Goal: Task Accomplishment & Management: Use online tool/utility

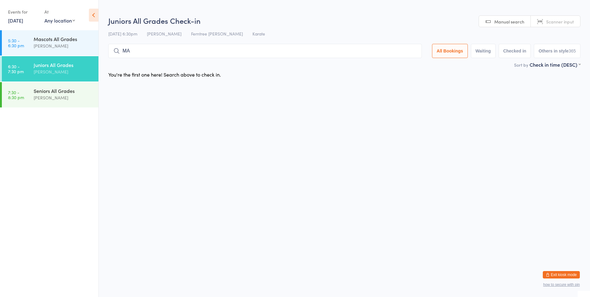
type input "MAE"
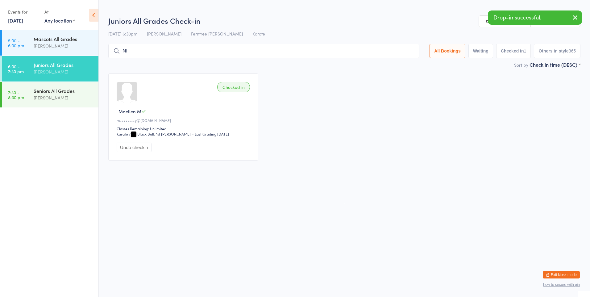
type input "NIM"
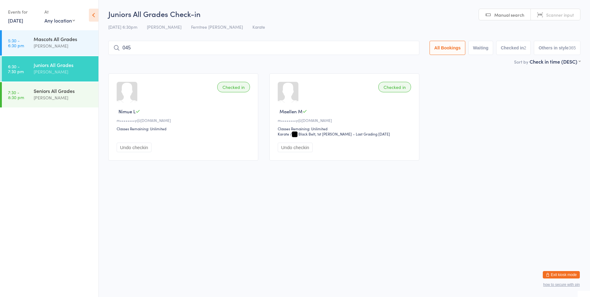
type input "0452"
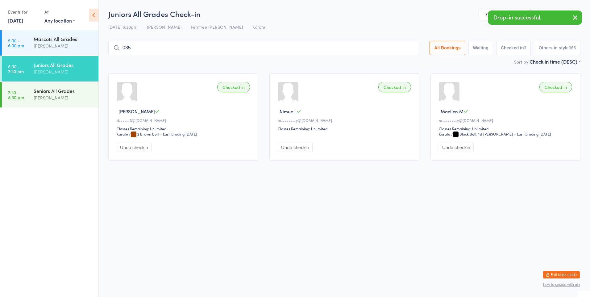
type input "0351"
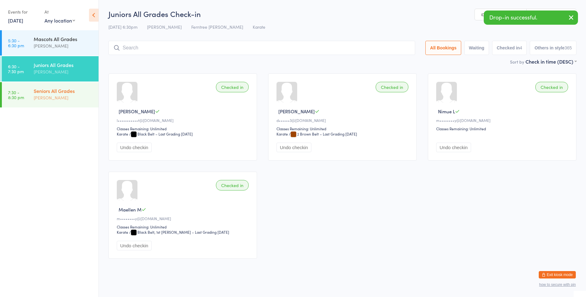
click at [84, 104] on div "Seniors All Grades [PERSON_NAME]" at bounding box center [66, 94] width 65 height 24
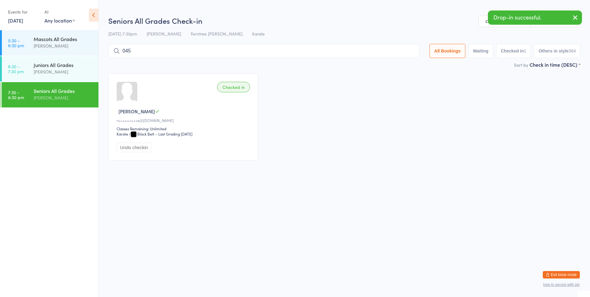
type input "0452"
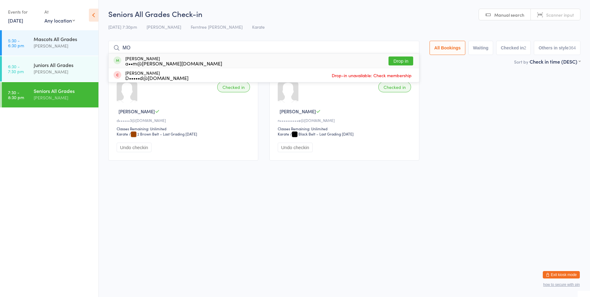
click at [418, 122] on div "Checked in [PERSON_NAME] B n••••••••••e@[DOMAIN_NAME] Classes Remaining: Unlimi…" at bounding box center [345, 116] width 150 height 87
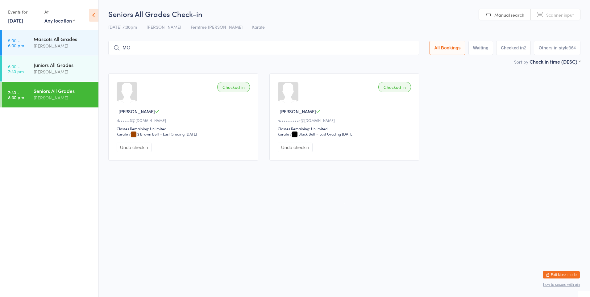
click at [316, 45] on input "MO" at bounding box center [263, 48] width 311 height 14
type input "M"
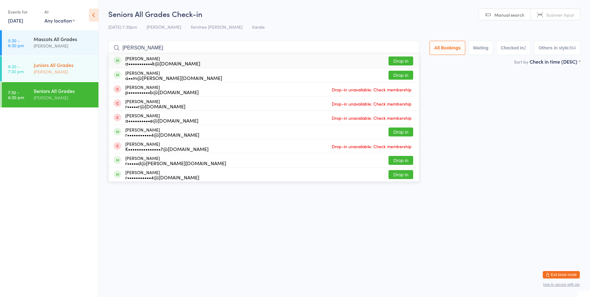
type input "[PERSON_NAME]"
click at [65, 67] on div "Juniors All Grades" at bounding box center [64, 64] width 60 height 7
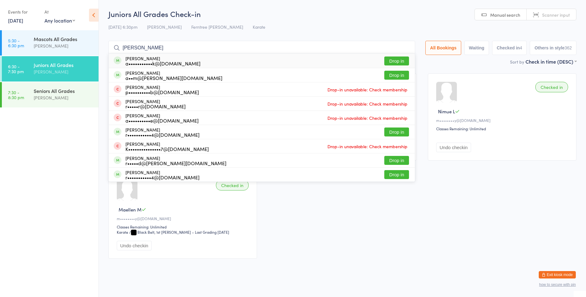
type input "[PERSON_NAME]"
click at [170, 62] on div "a•••••••••••k@[DOMAIN_NAME]" at bounding box center [162, 63] width 75 height 5
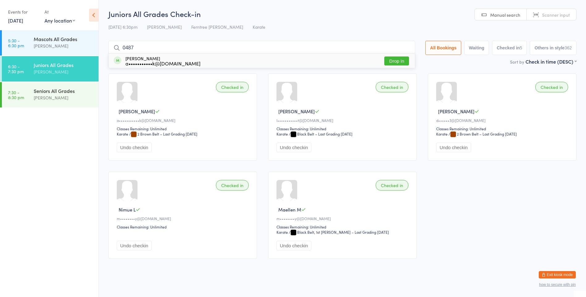
type input "0487"
click at [298, 61] on div "[PERSON_NAME] a•••••••••••k@[DOMAIN_NAME] Drop in" at bounding box center [262, 61] width 306 height 14
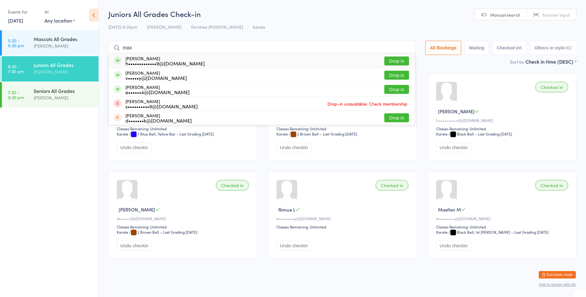
type input "max"
click at [165, 67] on div "Max Antemes h•••••••••••••9@[DOMAIN_NAME] Drop in" at bounding box center [262, 61] width 306 height 14
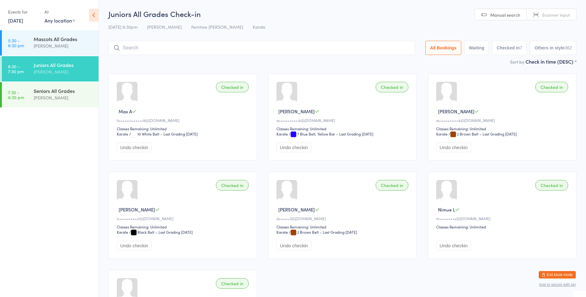
click at [144, 44] on input "search" at bounding box center [261, 48] width 307 height 14
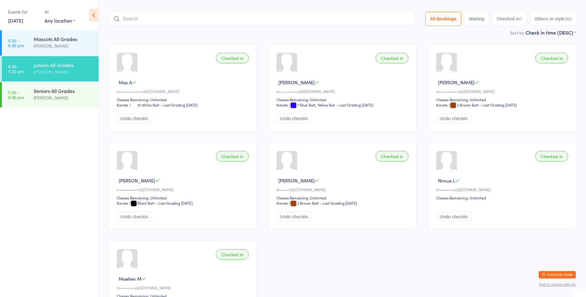
scroll to position [41, 0]
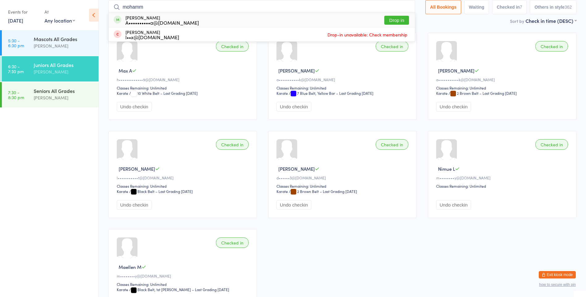
type input "mohamm"
click at [148, 17] on div "[PERSON_NAME] A••••••••••a@[DOMAIN_NAME]" at bounding box center [161, 20] width 73 height 10
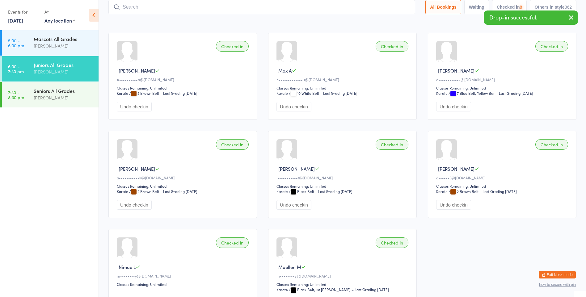
click at [149, 7] on input "search" at bounding box center [261, 7] width 307 height 14
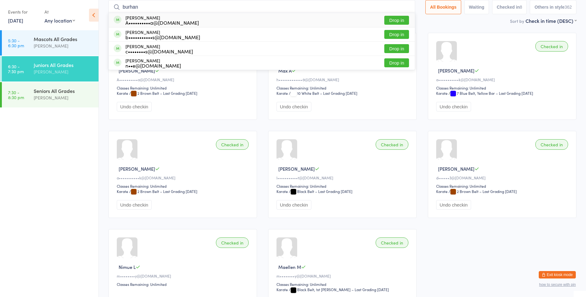
type input "burhan"
click at [152, 20] on div "A••••••••••a@[DOMAIN_NAME]" at bounding box center [161, 22] width 73 height 5
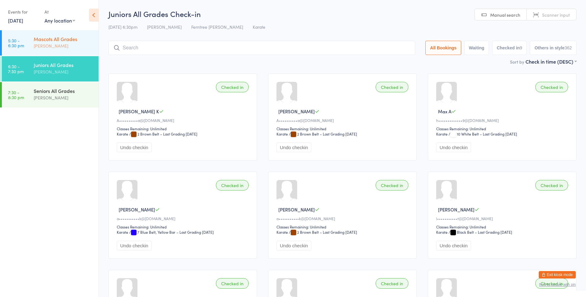
click at [38, 48] on div "[PERSON_NAME]" at bounding box center [64, 45] width 60 height 7
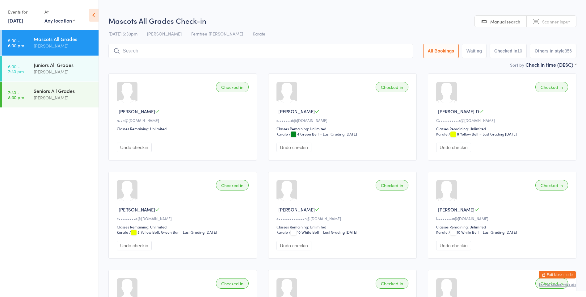
click at [96, 15] on icon at bounding box center [94, 15] width 10 height 13
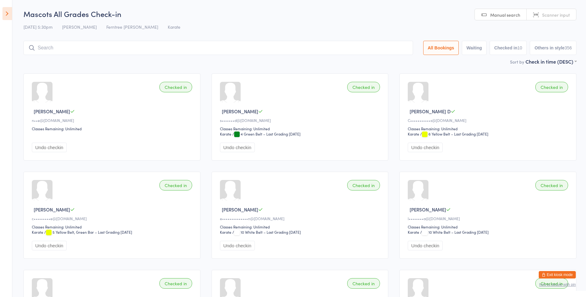
drag, startPoint x: 102, startPoint y: 27, endPoint x: 104, endPoint y: 24, distance: 3.3
click at [106, 26] on span "Ferntree [PERSON_NAME]" at bounding box center [132, 27] width 52 height 6
click at [6, 15] on icon at bounding box center [7, 13] width 10 height 13
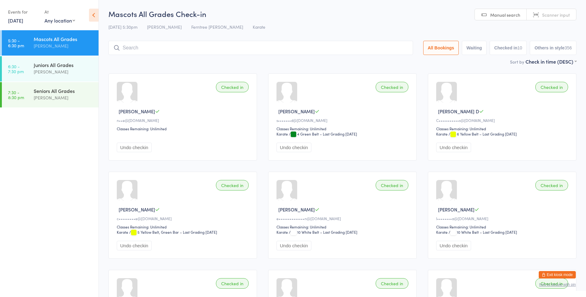
click at [548, 276] on button "Exit kiosk mode" at bounding box center [557, 274] width 37 height 7
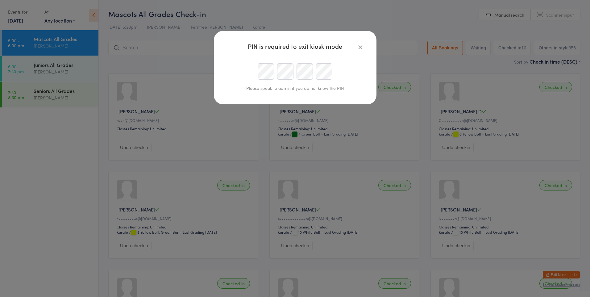
type input "[EMAIL_ADDRESS][DOMAIN_NAME]"
click at [359, 46] on icon "button" at bounding box center [360, 47] width 7 height 7
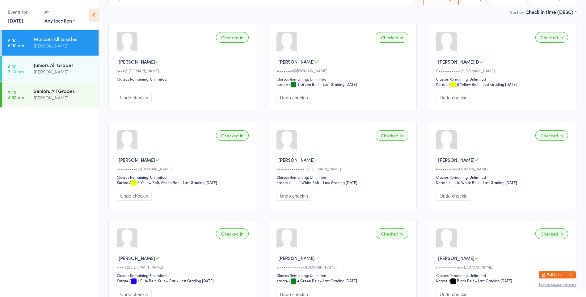
scroll to position [43, 0]
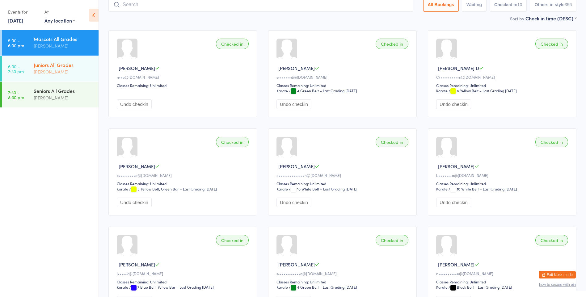
click at [57, 73] on div "[PERSON_NAME]" at bounding box center [64, 71] width 60 height 7
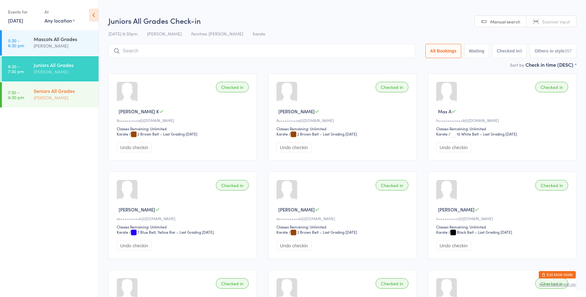
click at [54, 90] on div "Seniors All Grades" at bounding box center [64, 90] width 60 height 7
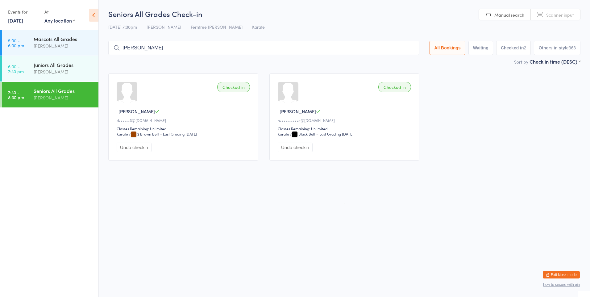
type input "[PERSON_NAME]"
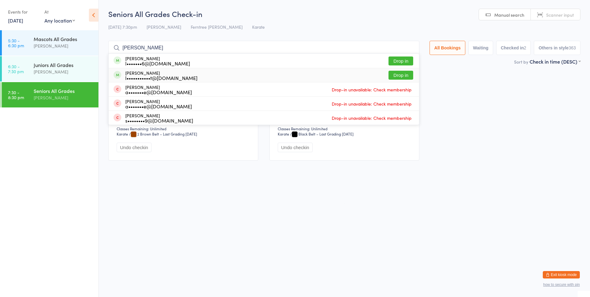
click at [395, 73] on button "Drop in" at bounding box center [401, 75] width 25 height 9
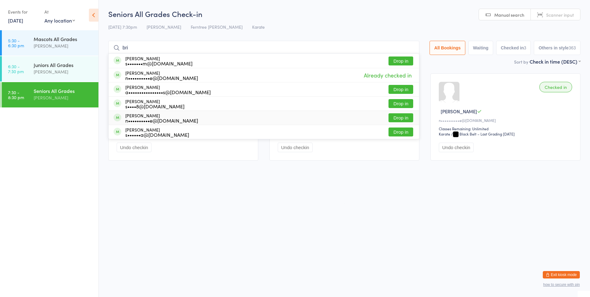
type input "bri"
click at [166, 119] on div "n••••••••••e@[DOMAIN_NAME]" at bounding box center [161, 120] width 73 height 5
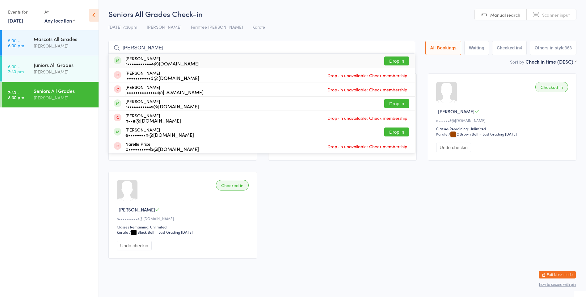
type input "[PERSON_NAME]"
click at [389, 60] on button "Drop in" at bounding box center [396, 61] width 25 height 9
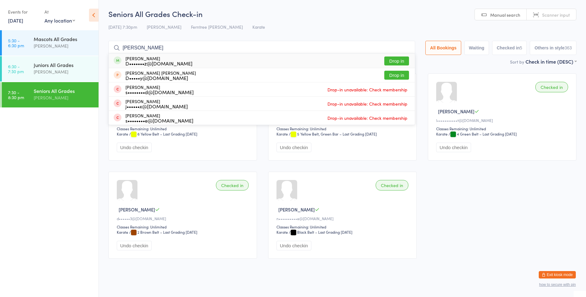
type input "[PERSON_NAME]"
click at [392, 57] on button "Drop in" at bounding box center [396, 61] width 25 height 9
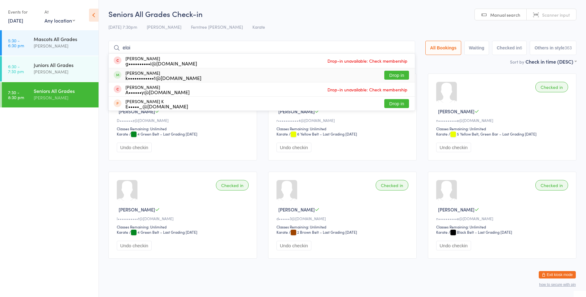
type input "eloi"
click at [392, 71] on button "Drop in" at bounding box center [396, 75] width 25 height 9
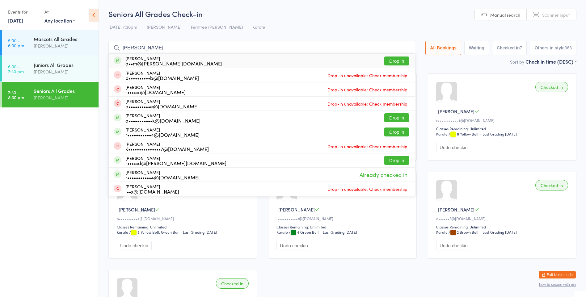
type input "[PERSON_NAME]"
click at [394, 60] on button "Drop in" at bounding box center [396, 61] width 25 height 9
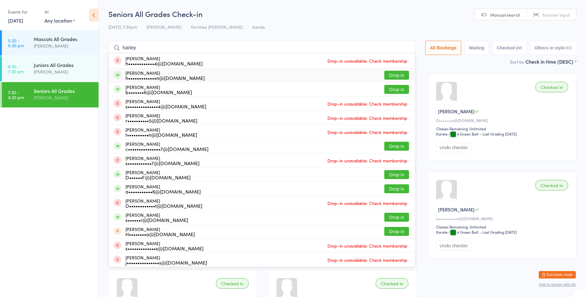
type input "harley"
click at [399, 76] on button "Drop in" at bounding box center [396, 75] width 25 height 9
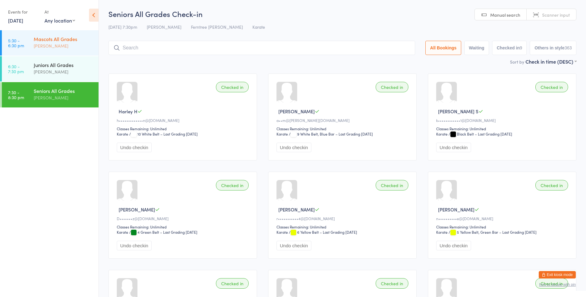
click at [82, 47] on div "[PERSON_NAME]" at bounding box center [64, 45] width 60 height 7
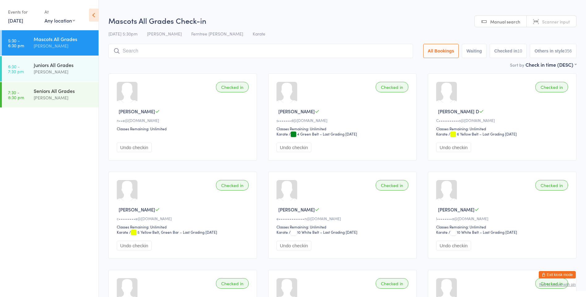
type input "i"
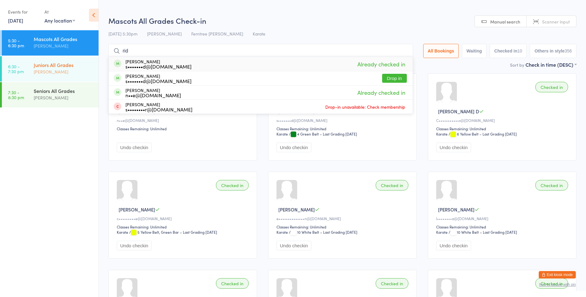
type input "rid"
click at [22, 76] on link "6:30 - 7:30 pm Juniors All Grades [PERSON_NAME]" at bounding box center [50, 68] width 97 height 25
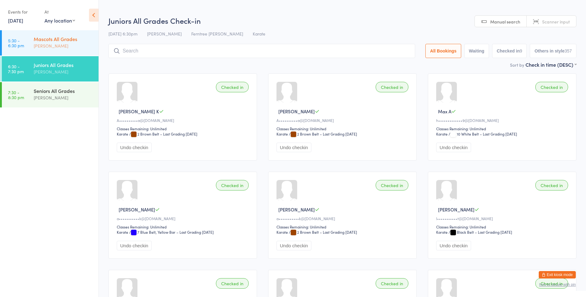
click at [80, 38] on div "Mascots All Grades" at bounding box center [64, 39] width 60 height 7
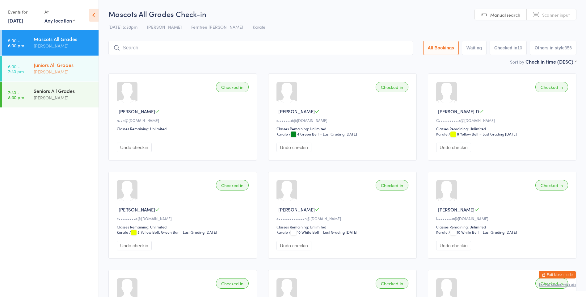
click at [40, 70] on div "[PERSON_NAME]" at bounding box center [64, 71] width 60 height 7
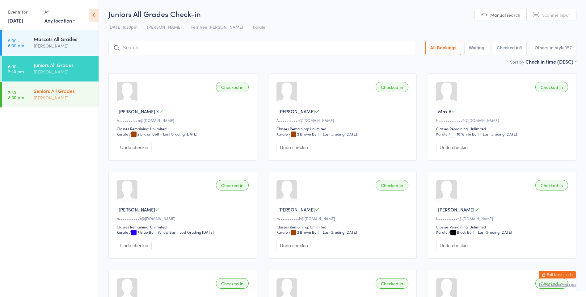
click at [71, 91] on div "Seniors All Grades" at bounding box center [64, 90] width 60 height 7
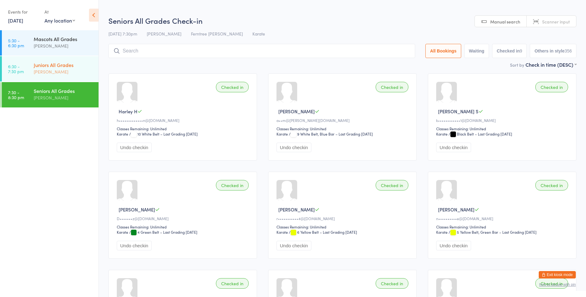
click at [82, 67] on div "Juniors All Grades" at bounding box center [64, 64] width 60 height 7
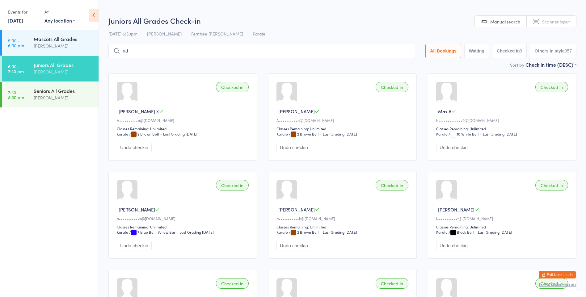
type input "rid"
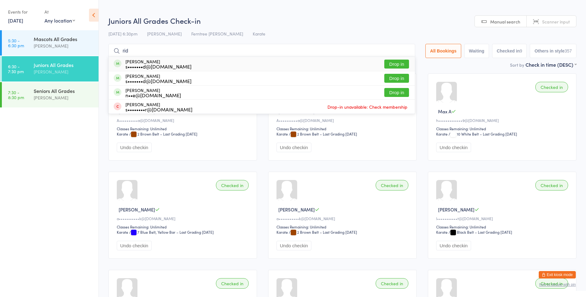
click at [385, 64] on button "Drop in" at bounding box center [396, 64] width 25 height 9
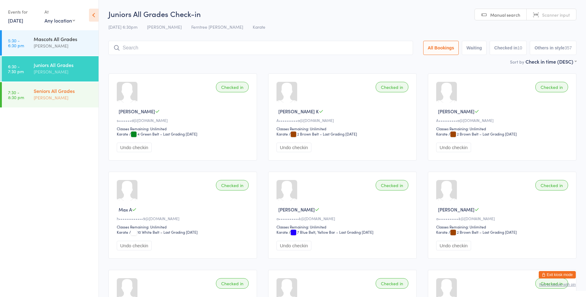
click at [55, 95] on div "[PERSON_NAME]" at bounding box center [64, 97] width 60 height 7
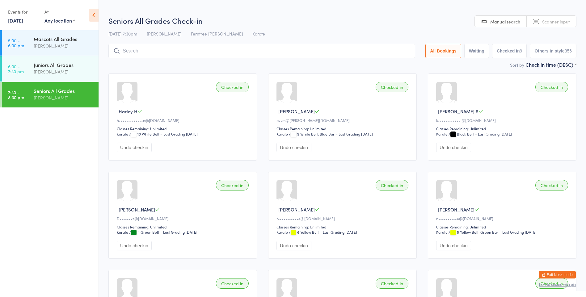
click at [140, 52] on input "search" at bounding box center [261, 51] width 307 height 14
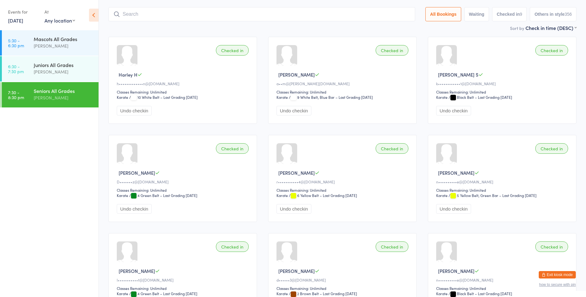
scroll to position [44, 0]
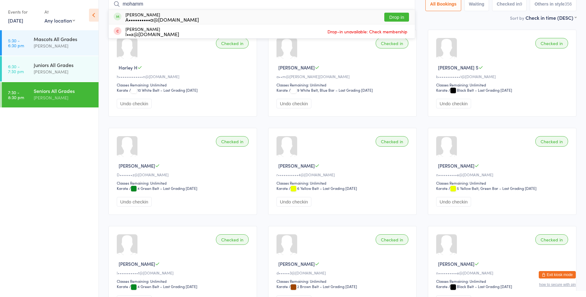
type input "mohamm"
click at [145, 17] on div "A••••••••••a@[DOMAIN_NAME]" at bounding box center [161, 19] width 73 height 5
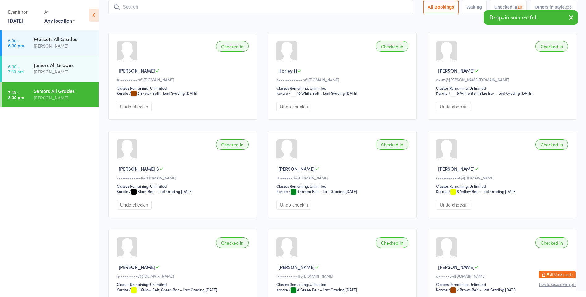
click at [147, 3] on input "search" at bounding box center [260, 7] width 304 height 14
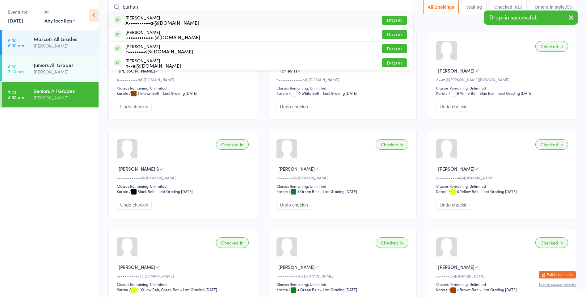
type input "burhan"
click at [152, 22] on div "A••••••••••a@[DOMAIN_NAME]" at bounding box center [161, 22] width 73 height 5
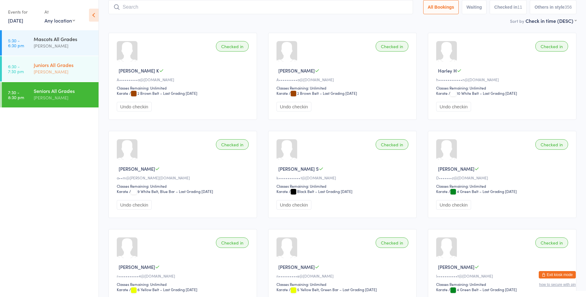
click at [80, 68] on div "Juniors All Grades" at bounding box center [64, 64] width 60 height 7
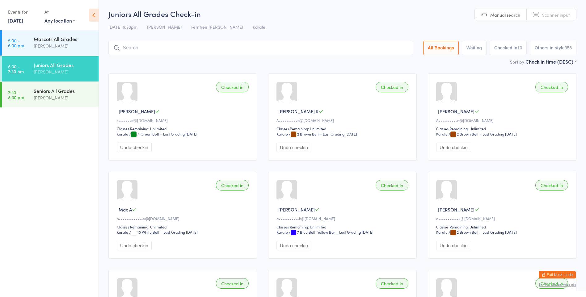
click at [185, 45] on input "search" at bounding box center [260, 48] width 304 height 14
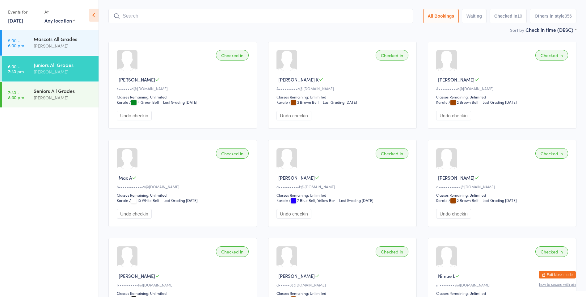
scroll to position [41, 0]
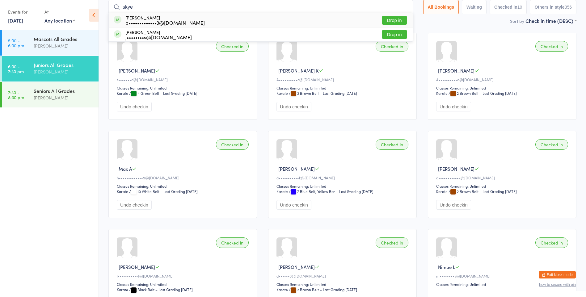
type input "skye"
click at [384, 23] on button "Drop in" at bounding box center [394, 20] width 25 height 9
